Goal: Task Accomplishment & Management: Complete application form

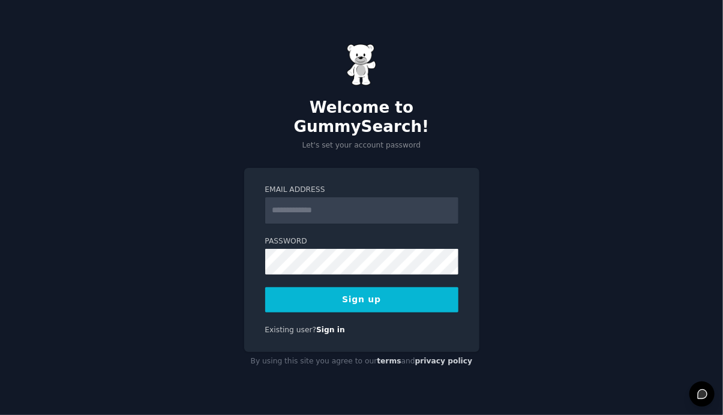
click at [279, 202] on input "Email Address" at bounding box center [361, 210] width 193 height 26
type input "**********"
click at [357, 294] on button "Sign up" at bounding box center [361, 300] width 193 height 25
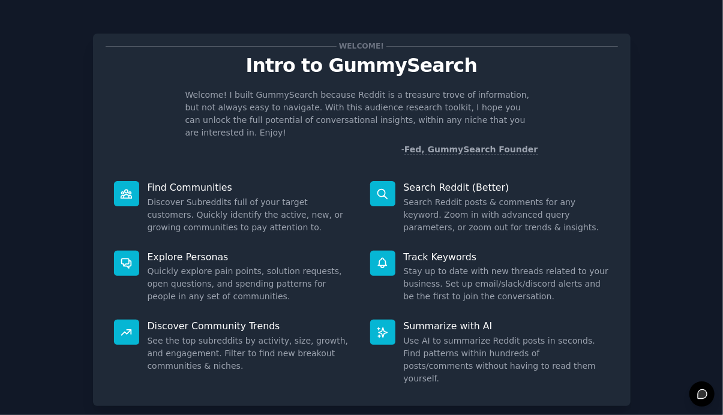
click at [124, 188] on icon at bounding box center [126, 194] width 13 height 13
drag, startPoint x: 124, startPoint y: 177, endPoint x: 208, endPoint y: 180, distance: 84.1
click at [208, 181] on p "Find Communities" at bounding box center [251, 187] width 206 height 13
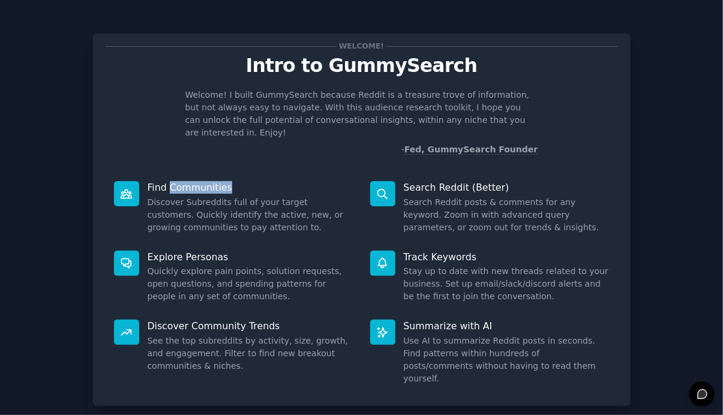
click at [208, 181] on p "Find Communities" at bounding box center [251, 187] width 206 height 13
drag, startPoint x: 208, startPoint y: 180, endPoint x: 258, endPoint y: 193, distance: 51.0
click at [258, 196] on dd "Discover Subreddits full of your target customers. Quickly identify the active,…" at bounding box center [251, 215] width 206 height 38
drag, startPoint x: 258, startPoint y: 193, endPoint x: 382, endPoint y: 180, distance: 125.6
click at [382, 188] on icon at bounding box center [382, 194] width 13 height 13
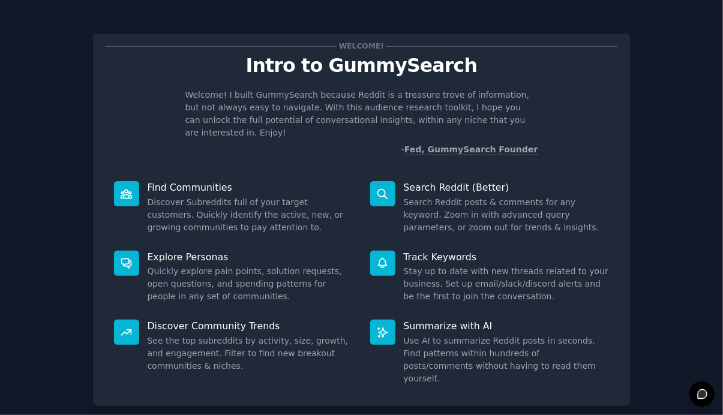
click at [508, 48] on div "Welcome!" at bounding box center [362, 46] width 513 height 13
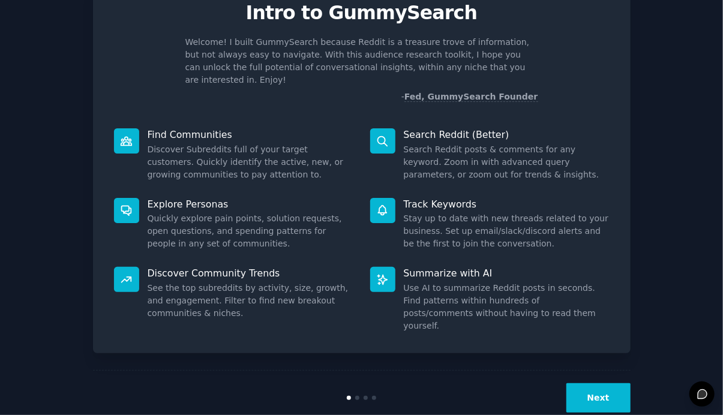
scroll to position [53, 0]
click at [598, 383] on button "Next" at bounding box center [599, 397] width 64 height 29
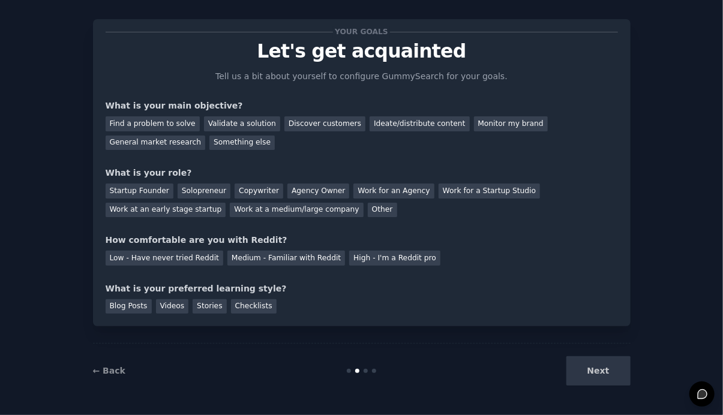
scroll to position [13, 0]
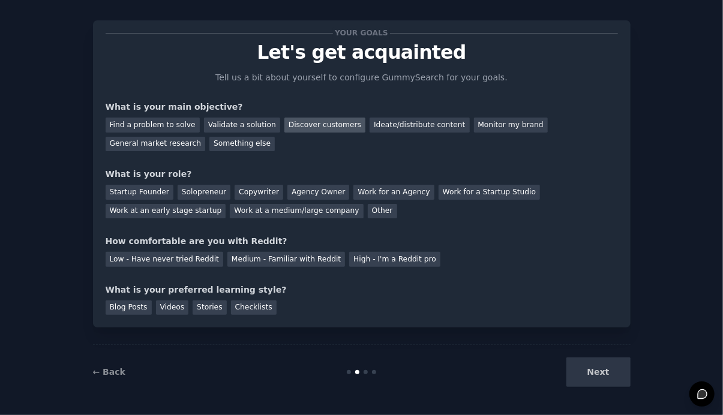
click at [307, 122] on div "Discover customers" at bounding box center [325, 125] width 81 height 15
click at [151, 188] on div "Startup Founder" at bounding box center [140, 192] width 68 height 15
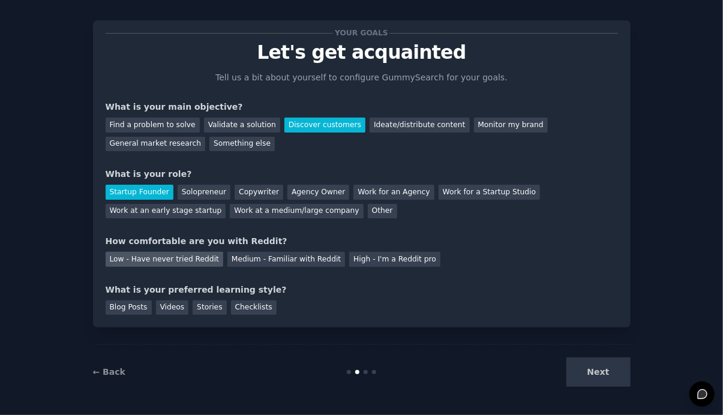
click at [177, 256] on div "Low - Have never tried Reddit" at bounding box center [165, 259] width 118 height 15
click at [205, 308] on div "Stories" at bounding box center [210, 308] width 34 height 15
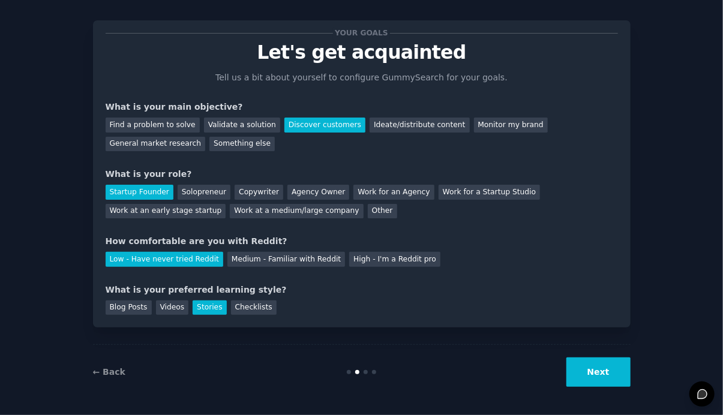
click at [595, 369] on button "Next" at bounding box center [599, 372] width 64 height 29
